Goal: Navigation & Orientation: Find specific page/section

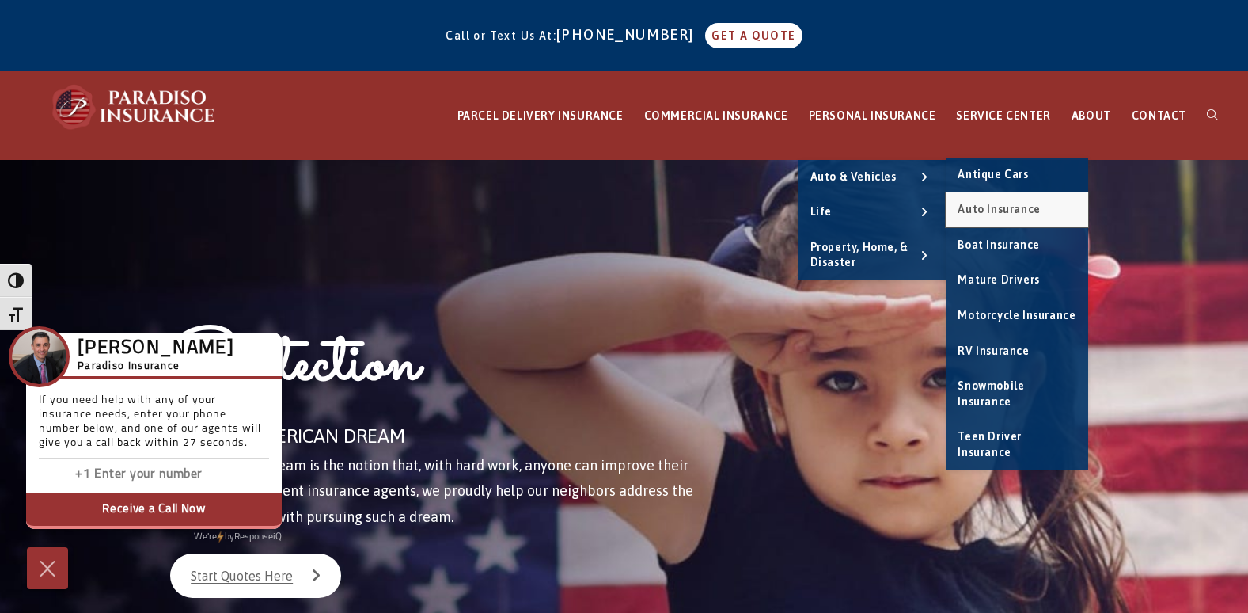
click at [983, 201] on link "Auto Insurance" at bounding box center [1017, 209] width 142 height 35
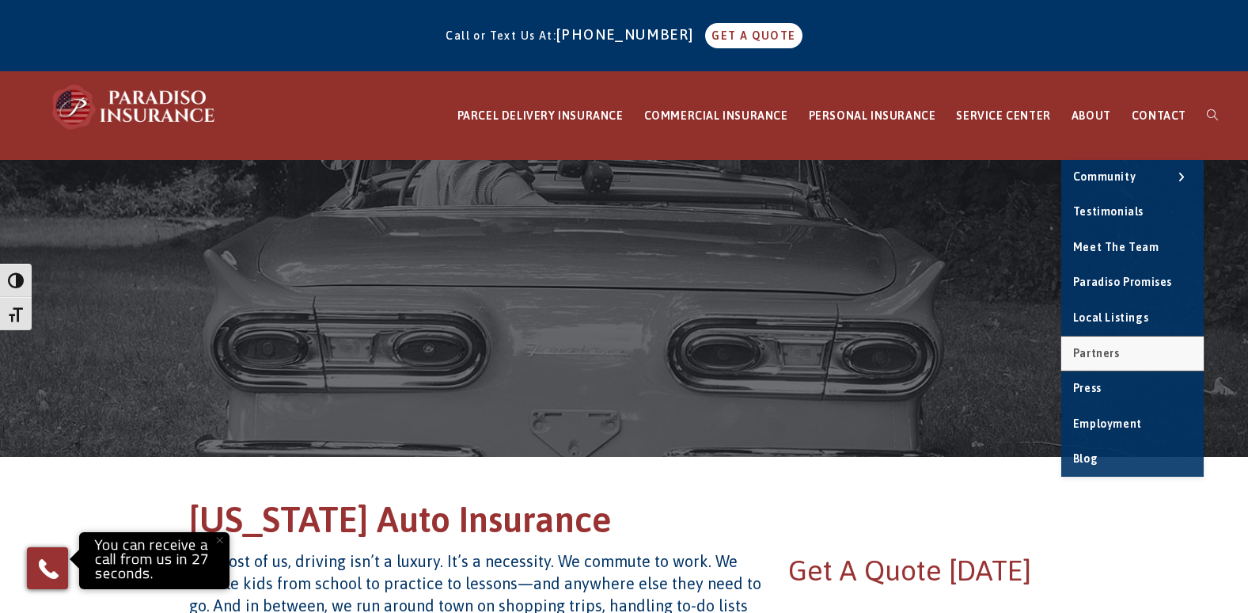
click at [1106, 349] on span "Partners" at bounding box center [1096, 353] width 47 height 13
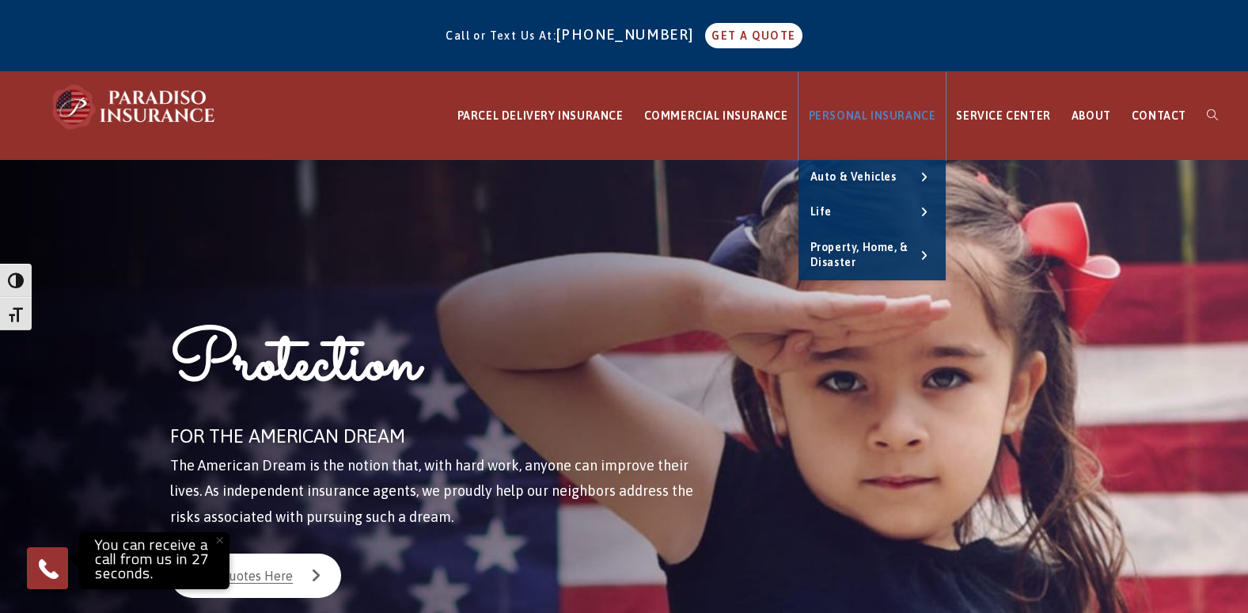
click at [882, 117] on span "PERSONAL INSURANCE" at bounding box center [872, 115] width 127 height 13
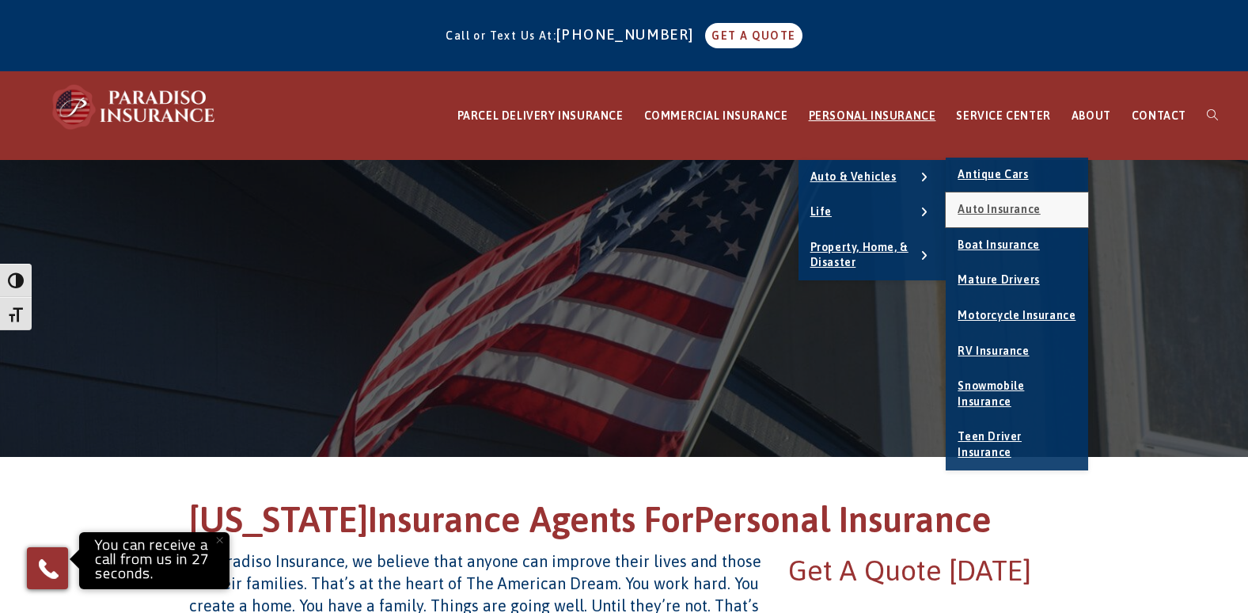
click at [1007, 204] on span "Auto Insurance" at bounding box center [999, 209] width 82 height 13
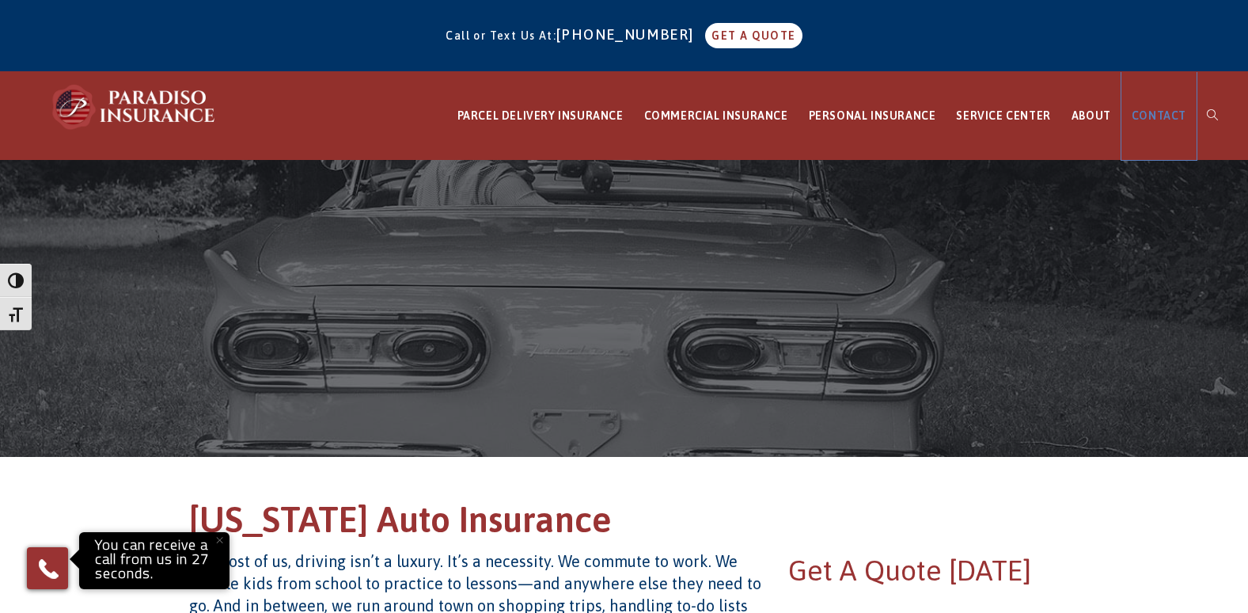
click at [1171, 117] on span "CONTACT" at bounding box center [1159, 115] width 55 height 13
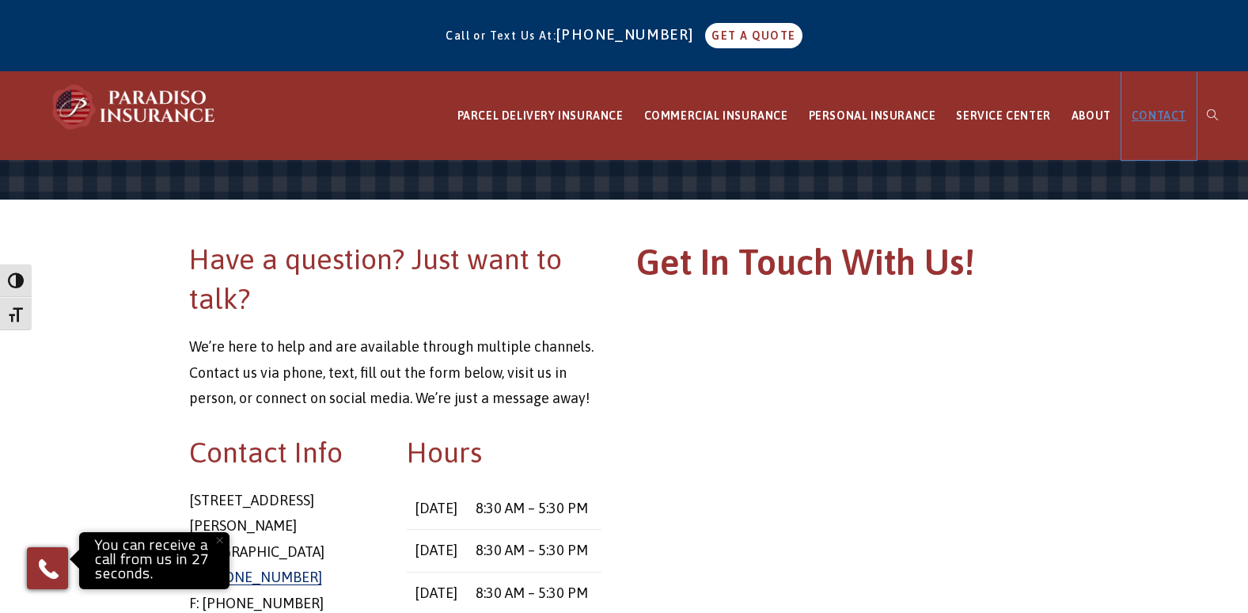
click at [1158, 116] on span "CONTACT" at bounding box center [1159, 115] width 55 height 13
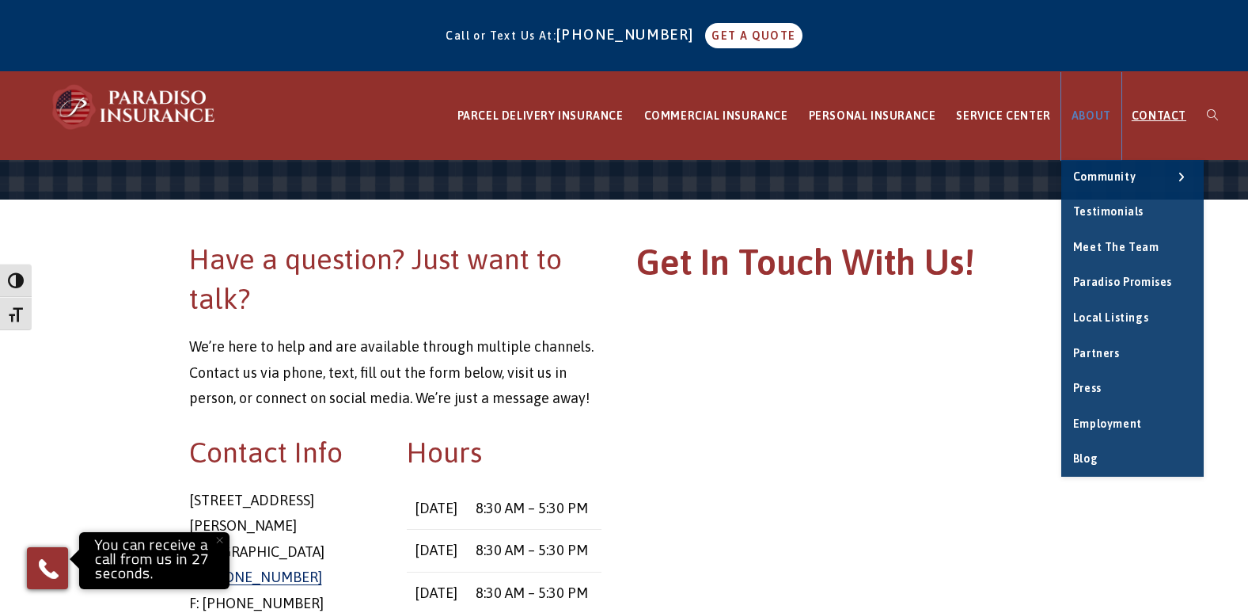
click at [1100, 117] on span "ABOUT" at bounding box center [1092, 115] width 40 height 13
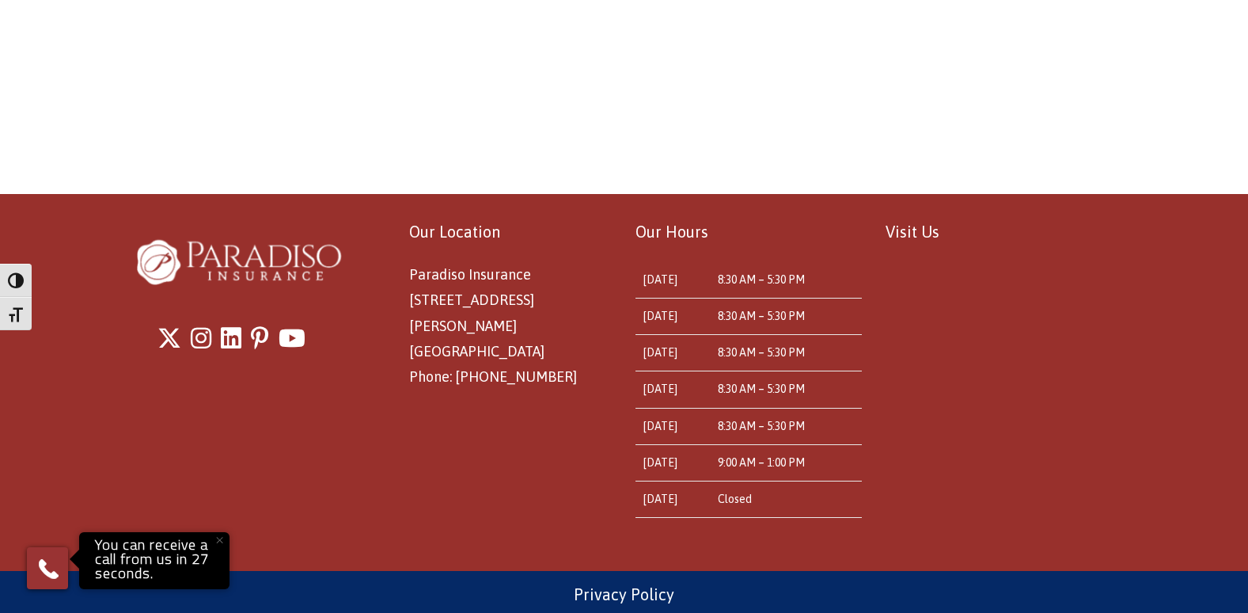
scroll to position [1406, 0]
